Goal: Task Accomplishment & Management: Use online tool/utility

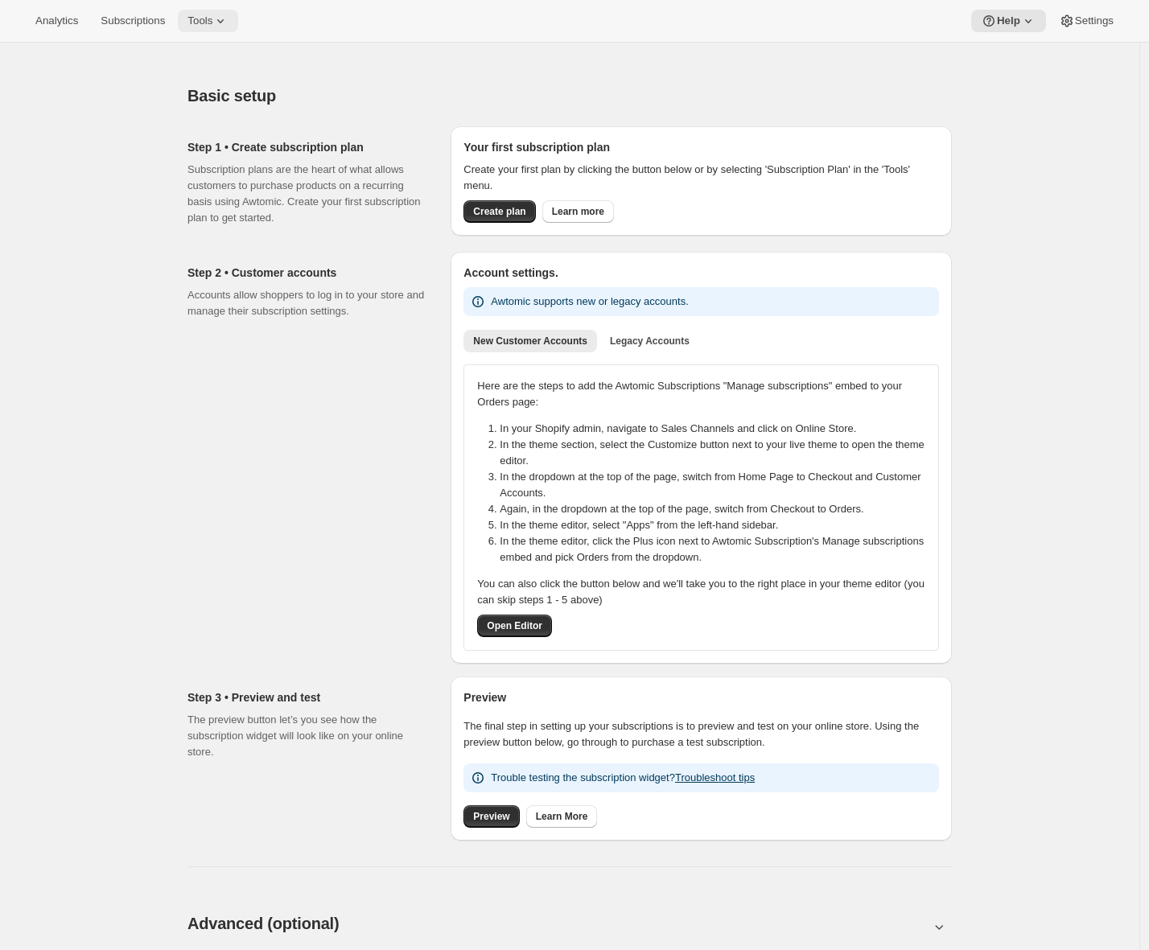
drag, startPoint x: 224, startPoint y: 20, endPoint x: 225, endPoint y: 29, distance: 8.9
click at [224, 21] on icon at bounding box center [220, 21] width 16 height 16
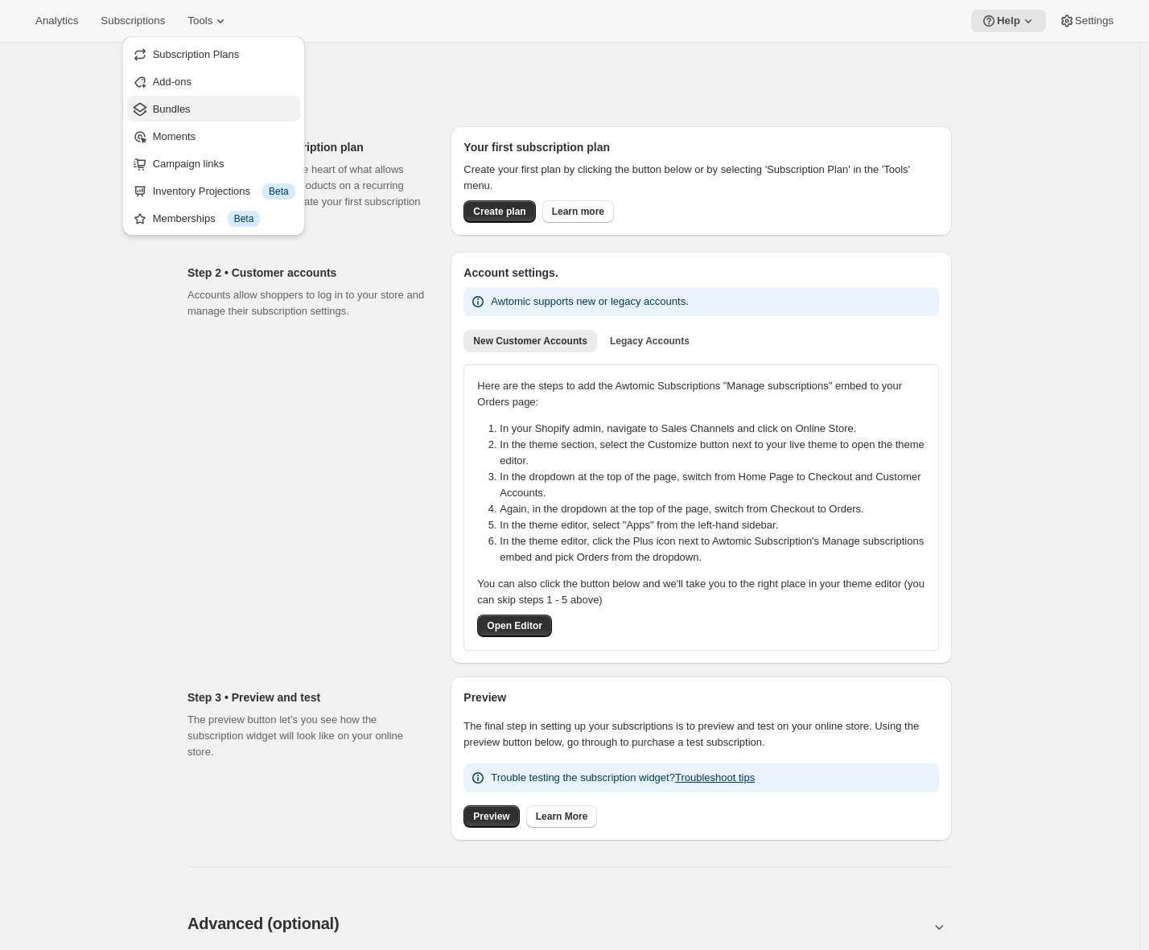
click at [205, 109] on span "Bundles" at bounding box center [224, 109] width 142 height 16
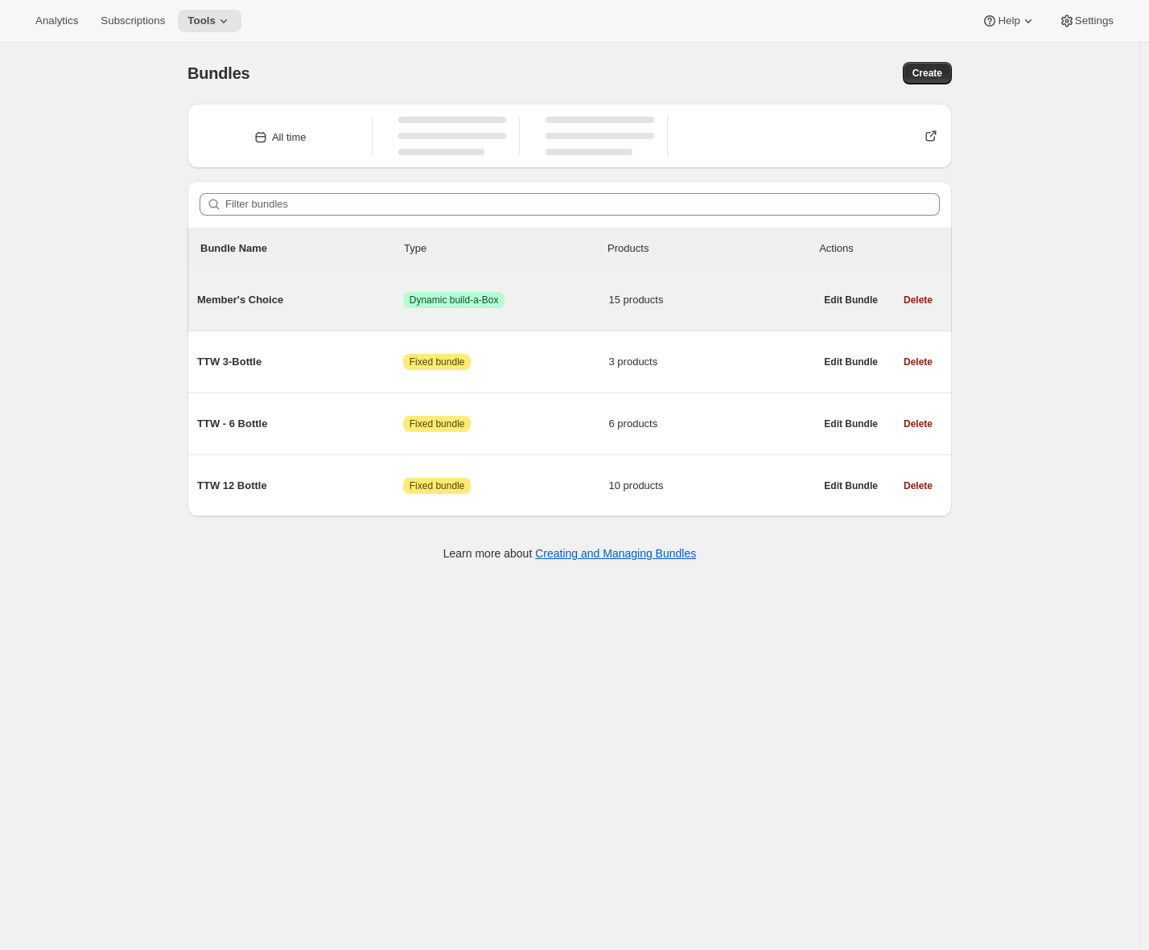
click at [343, 310] on div "Member's Choice Success Dynamic build-a-Box 15 products" at bounding box center [505, 300] width 617 height 42
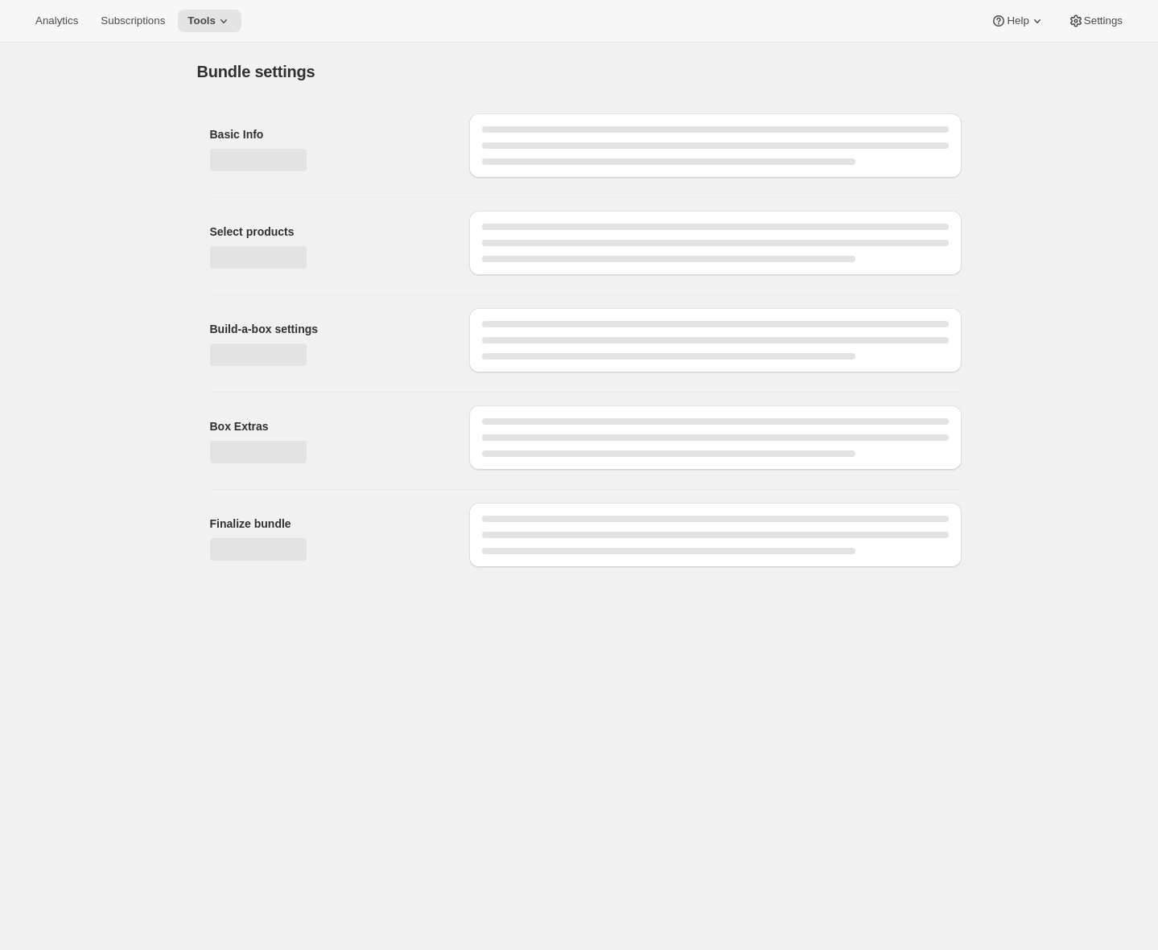
type input "Member's Choice"
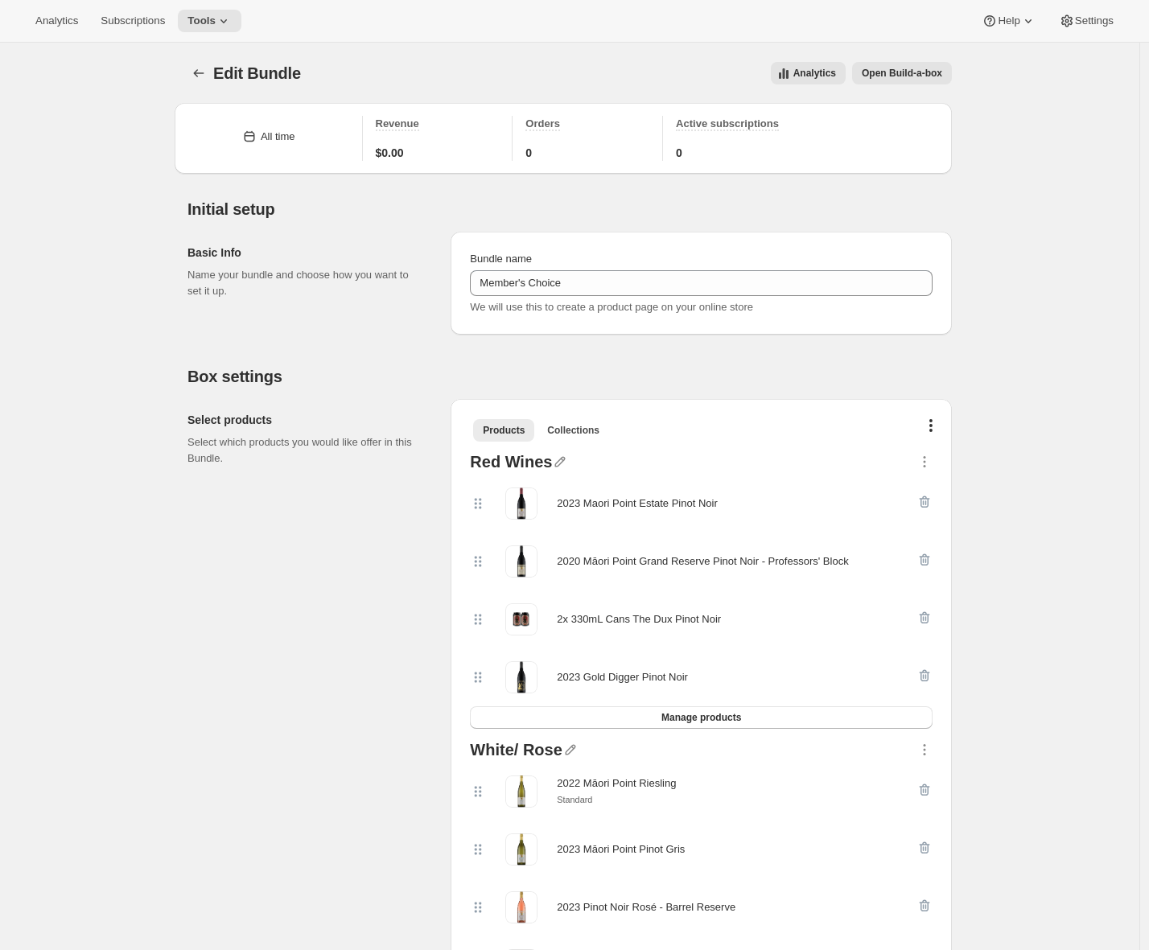
click at [908, 76] on span "Open Build-a-box" at bounding box center [902, 73] width 80 height 13
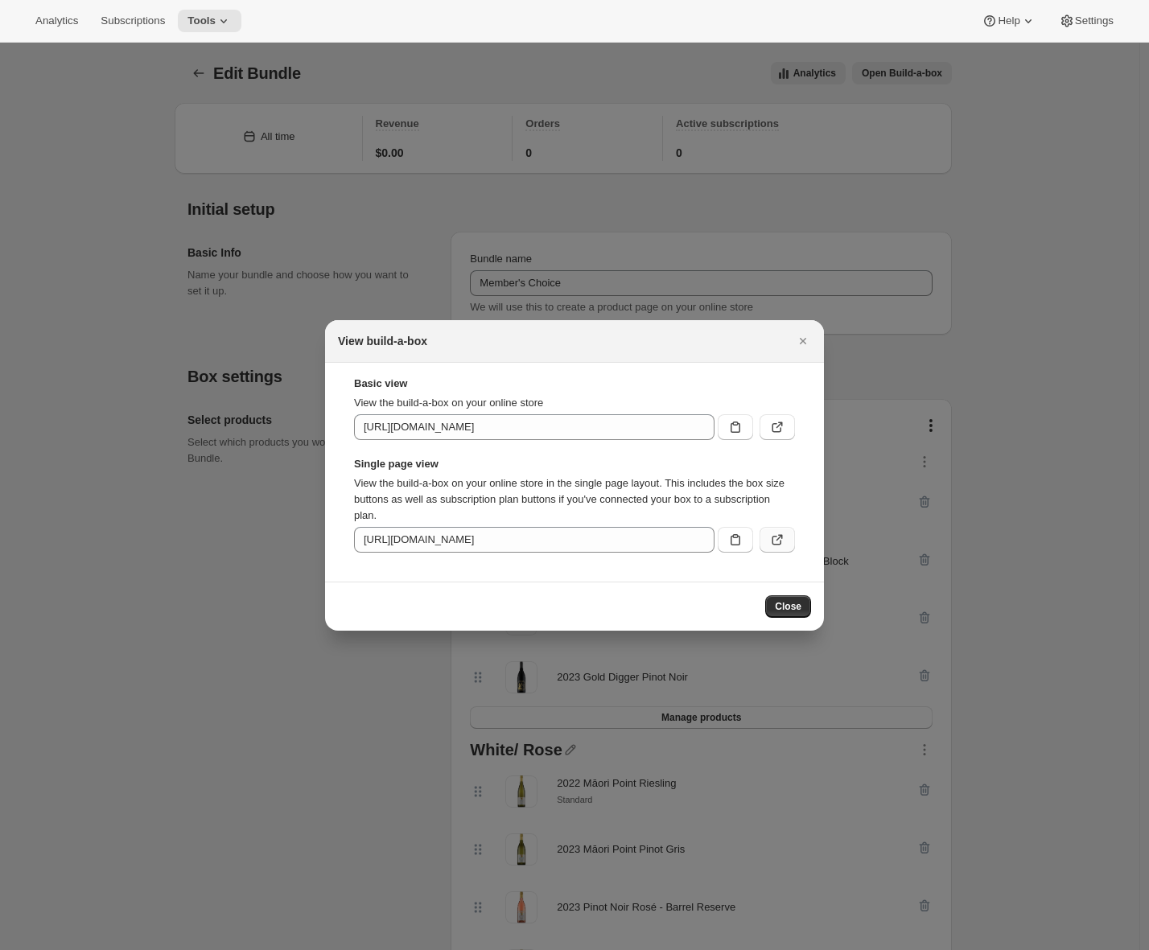
click at [780, 541] on icon ":r48:" at bounding box center [777, 541] width 10 height 10
click at [801, 335] on icon "Close" at bounding box center [803, 341] width 16 height 16
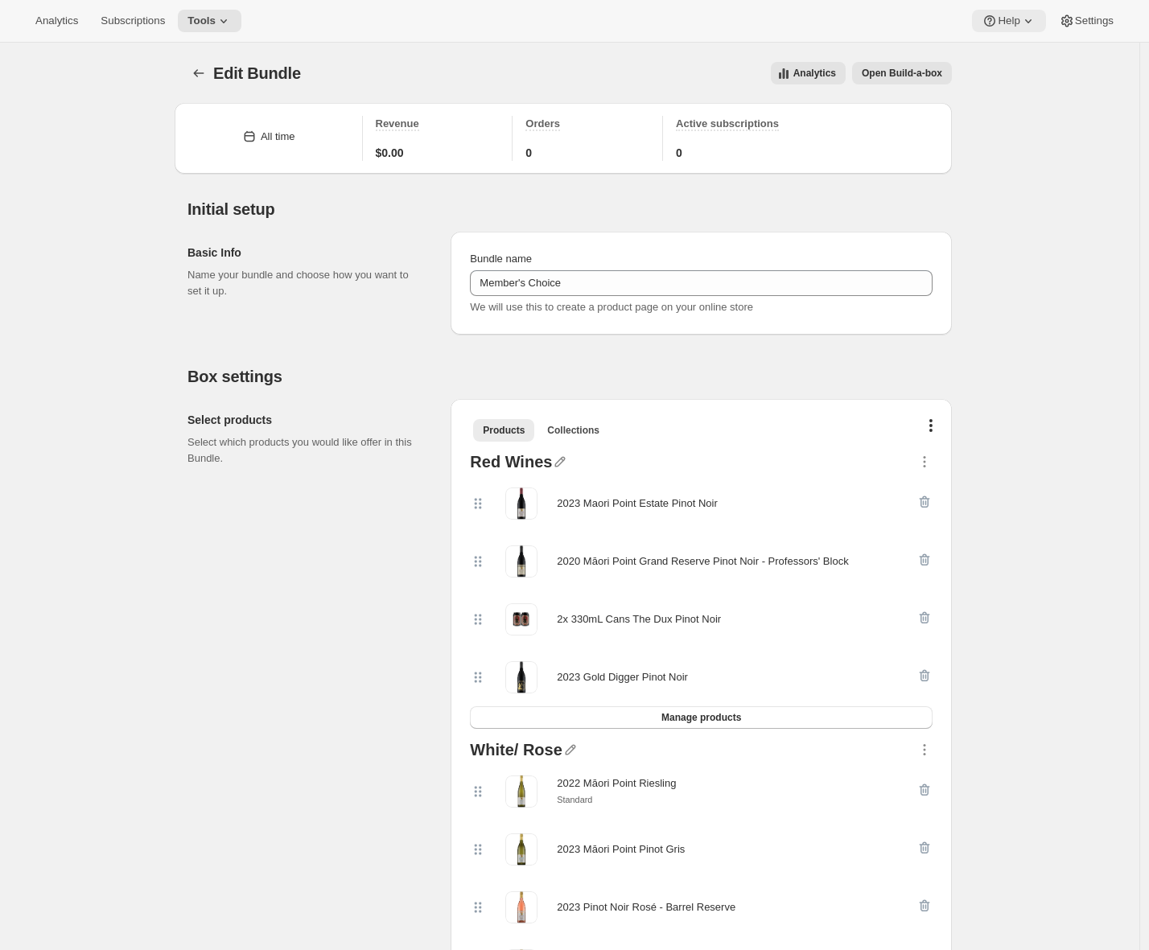
click at [1013, 20] on span "Help" at bounding box center [1009, 20] width 22 height 13
click at [1001, 55] on span "Setup guide" at bounding box center [1004, 54] width 56 height 12
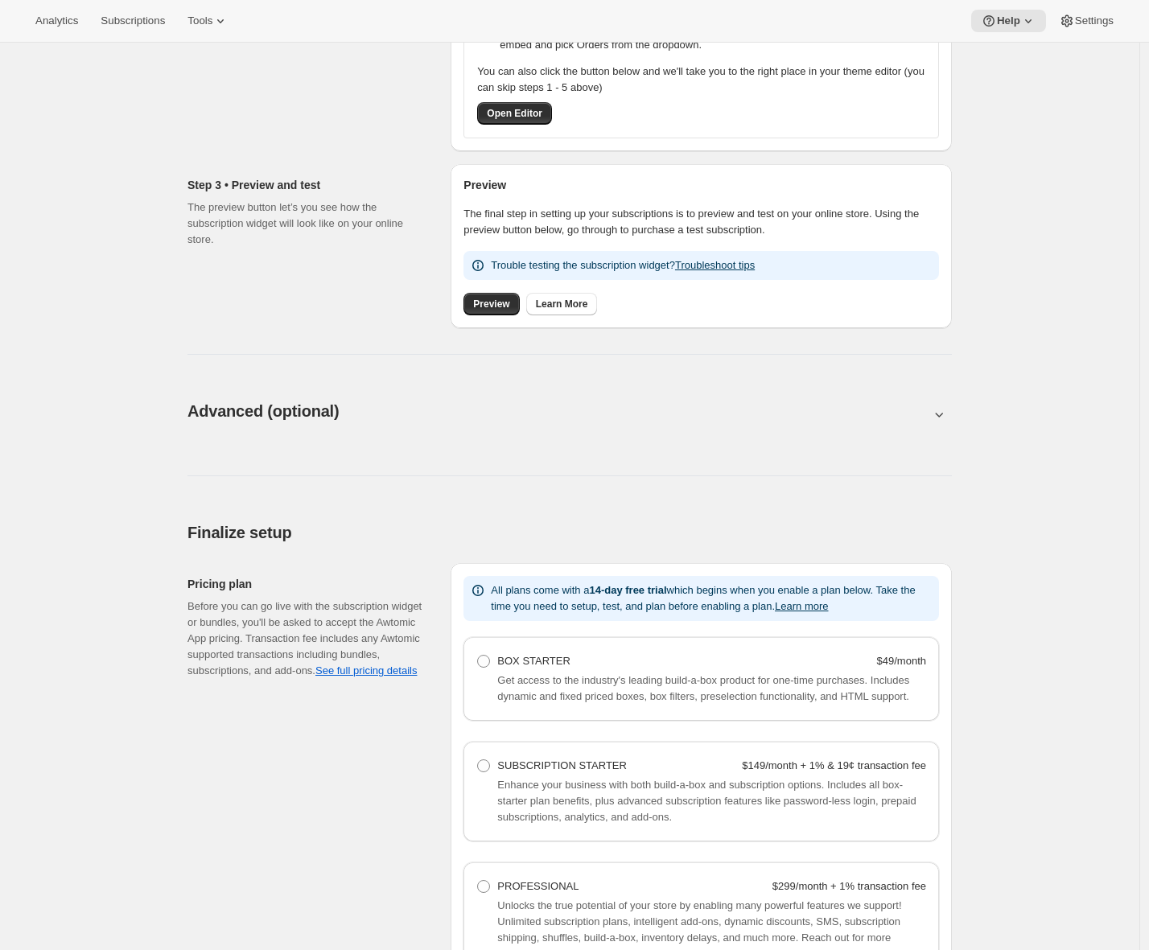
scroll to position [855, 0]
